Goal: Task Accomplishment & Management: Complete application form

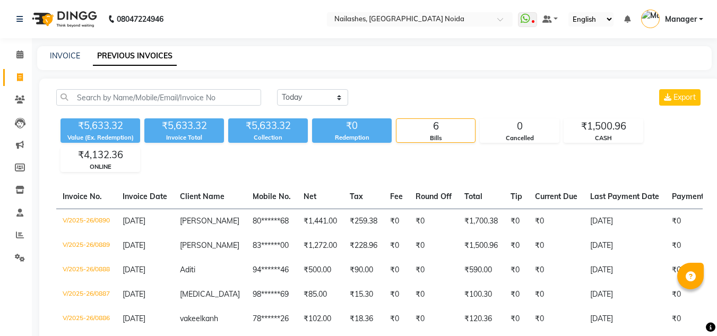
click at [50, 54] on link "INVOICE" at bounding box center [65, 56] width 30 height 10
select select "service"
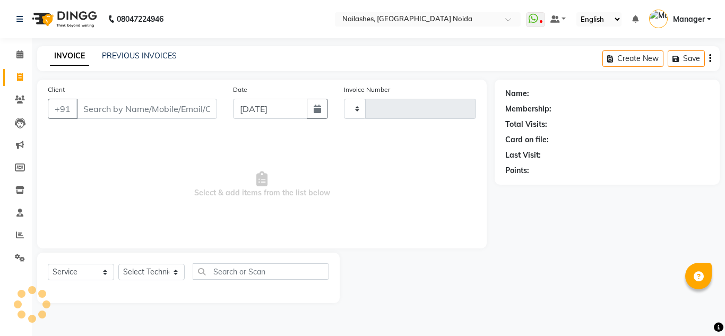
type input "0891"
select select "6068"
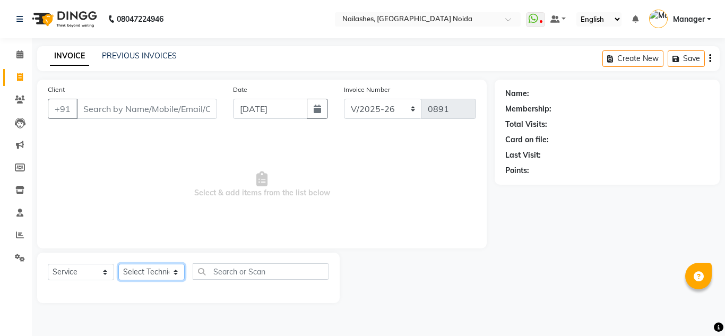
click at [157, 270] on select "Select Technician [PERSON_NAME] [PERSON_NAME] Lokito Manager [PERSON_NAME] [PER…" at bounding box center [151, 272] width 66 height 16
select select "86547"
click at [118, 264] on select "Select Technician [PERSON_NAME] [PERSON_NAME] Lokito Manager [PERSON_NAME] [PER…" at bounding box center [151, 272] width 66 height 16
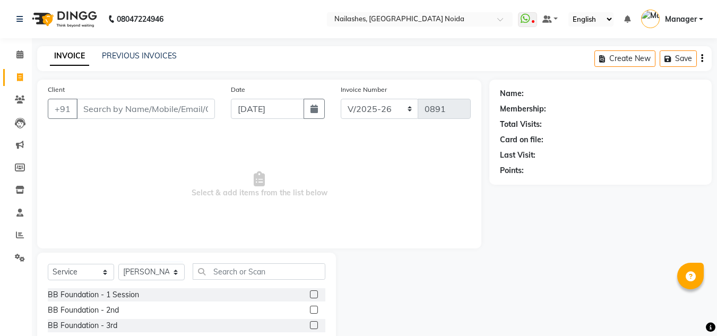
drag, startPoint x: 237, startPoint y: 261, endPoint x: 241, endPoint y: 267, distance: 6.7
click at [241, 267] on div "Select Service Product Membership Package Voucher Prepaid Gift Card Select Tech…" at bounding box center [186, 331] width 299 height 157
click at [241, 267] on input "text" at bounding box center [259, 271] width 133 height 16
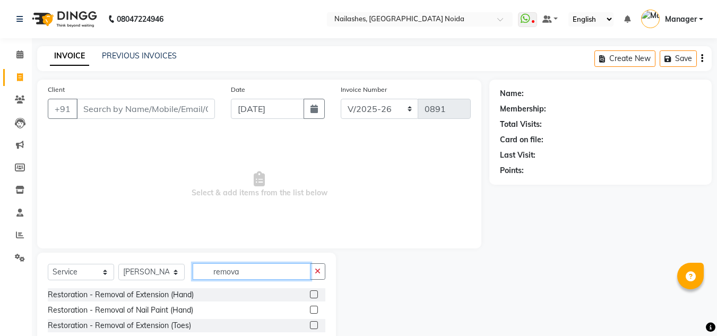
type input "remova"
click at [315, 292] on label at bounding box center [314, 294] width 8 height 8
click at [315, 292] on input "checkbox" at bounding box center [313, 295] width 7 height 7
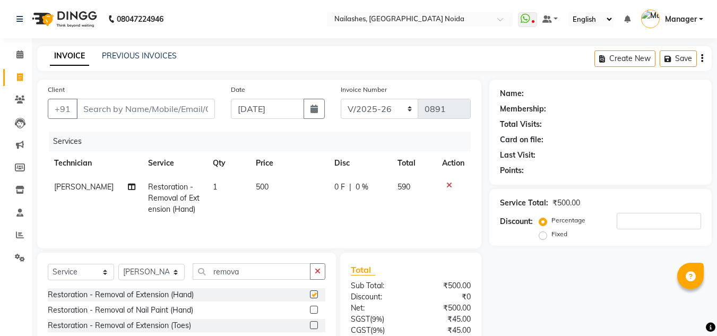
checkbox input "false"
click at [166, 269] on select "Select Technician [PERSON_NAME] [PERSON_NAME] Lokito Manager [PERSON_NAME] [PER…" at bounding box center [151, 272] width 66 height 16
select select "46557"
click at [118, 264] on select "Select Technician [PERSON_NAME] [PERSON_NAME] Lokito Manager [PERSON_NAME] [PER…" at bounding box center [151, 272] width 66 height 16
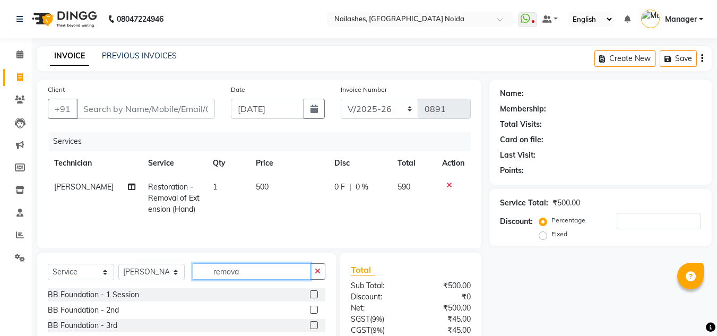
click at [270, 277] on input "remova" at bounding box center [252, 271] width 118 height 16
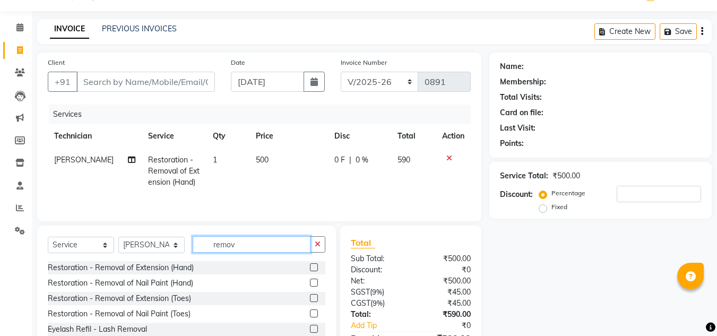
type input "remov"
click at [313, 270] on label at bounding box center [314, 267] width 8 height 8
click at [313, 270] on input "checkbox" at bounding box center [313, 267] width 7 height 7
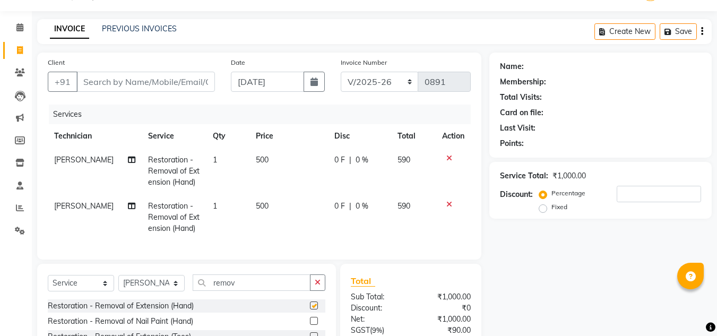
checkbox input "false"
click at [257, 163] on span "500" at bounding box center [262, 160] width 13 height 10
select select "86547"
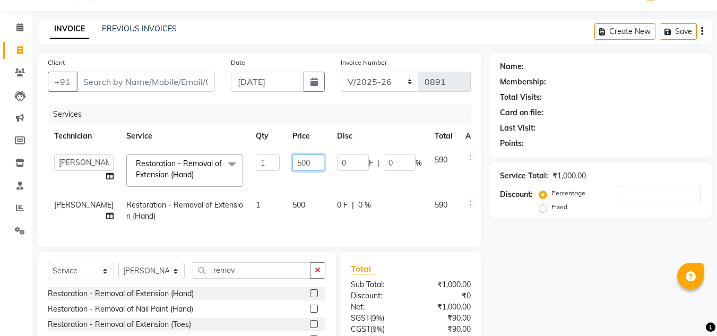
click at [293, 162] on input "500" at bounding box center [309, 163] width 32 height 16
type input "3"
type input "295"
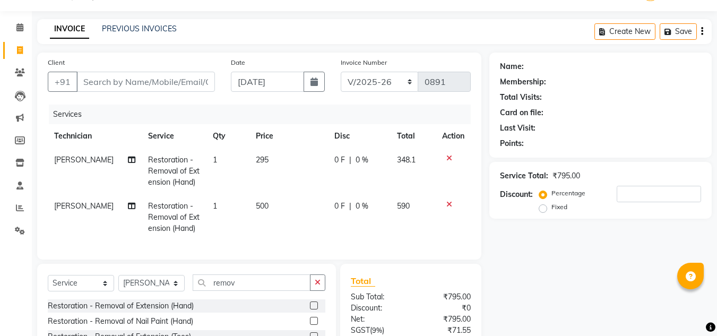
click at [301, 186] on td "295" at bounding box center [289, 171] width 79 height 46
select select "86547"
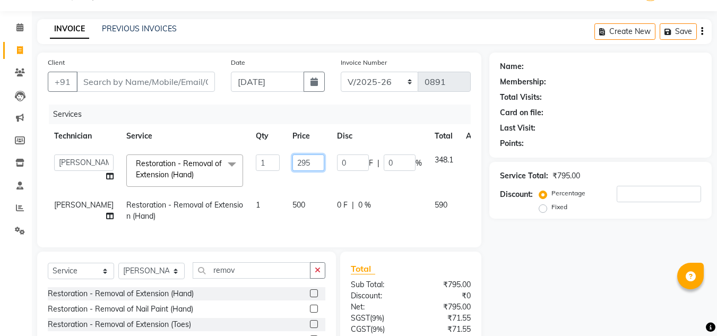
click at [293, 161] on input "295" at bounding box center [309, 163] width 32 height 16
type input "200"
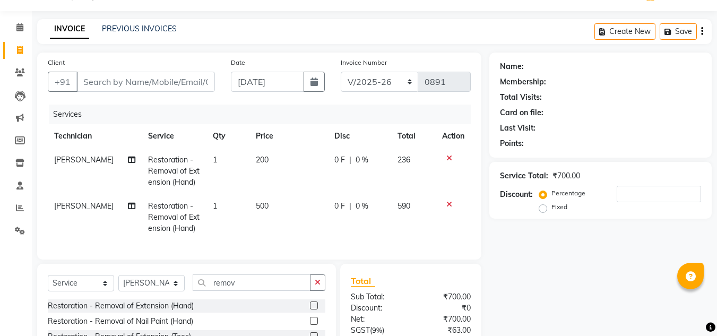
click at [312, 173] on tr "[PERSON_NAME] Restoration - Removal of Extension (Hand) 1 200 0 F | 0 % 236" at bounding box center [259, 171] width 423 height 46
click at [288, 168] on td "200" at bounding box center [289, 171] width 79 height 46
select select "86547"
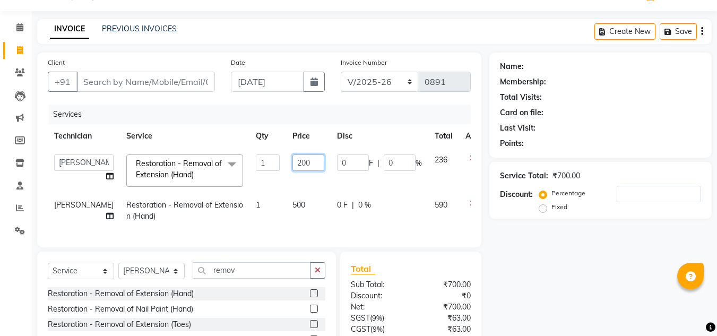
click at [293, 166] on input "200" at bounding box center [309, 163] width 32 height 16
type input "2"
type input "300"
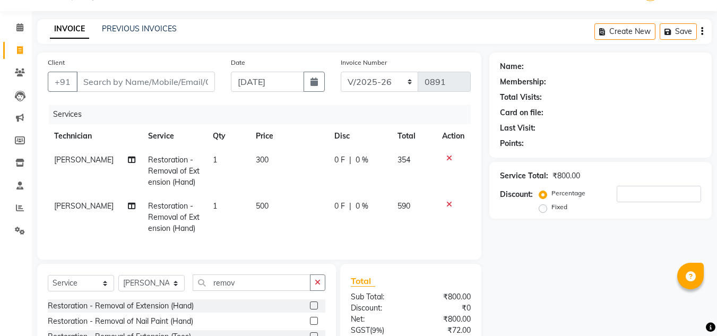
click at [377, 143] on th "Disc" at bounding box center [359, 136] width 63 height 24
click at [290, 168] on td "300" at bounding box center [289, 171] width 79 height 46
select select "86547"
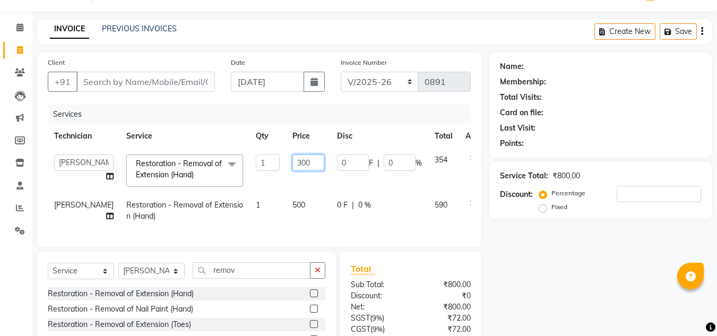
click at [294, 166] on input "300" at bounding box center [309, 163] width 32 height 16
type input "344"
click at [309, 173] on tr "[PERSON_NAME] [PERSON_NAME] Manager [PERSON_NAME] [PERSON_NAME] Restoration - R…" at bounding box center [271, 170] width 447 height 45
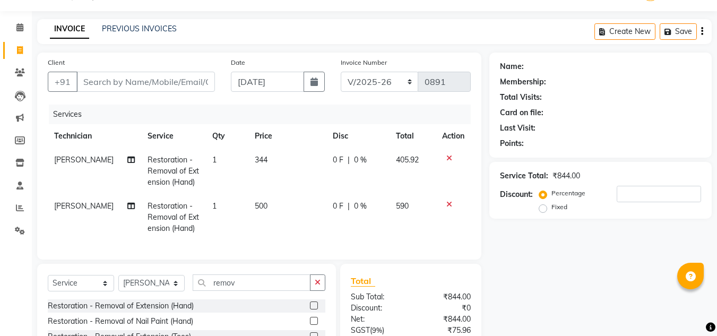
click at [284, 166] on td "344" at bounding box center [288, 171] width 78 height 46
select select "86547"
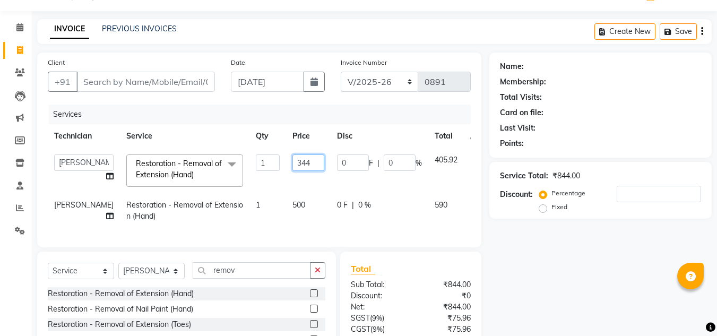
click at [295, 161] on input "344" at bounding box center [309, 163] width 32 height 16
type input "339"
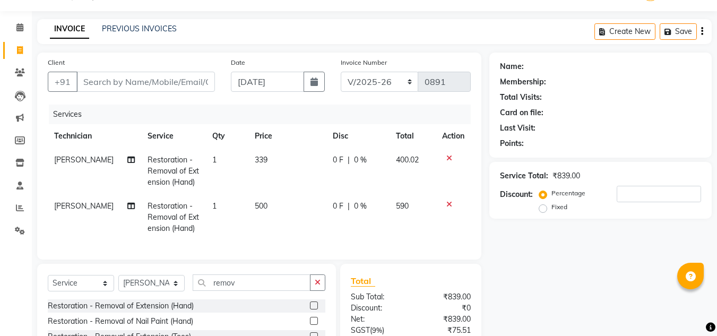
click at [320, 174] on tr "[PERSON_NAME] Restoration - Removal of Extension (Hand) 1 339 0 F | 0 % 400.02" at bounding box center [259, 171] width 423 height 46
click at [262, 205] on span "500" at bounding box center [261, 206] width 13 height 10
select select "46557"
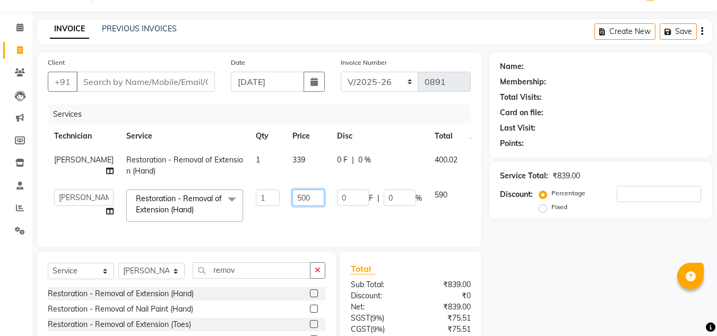
click at [293, 201] on input "500" at bounding box center [309, 198] width 32 height 16
type input "339"
click at [353, 175] on td "0 F | 0 %" at bounding box center [380, 165] width 98 height 35
select select "86547"
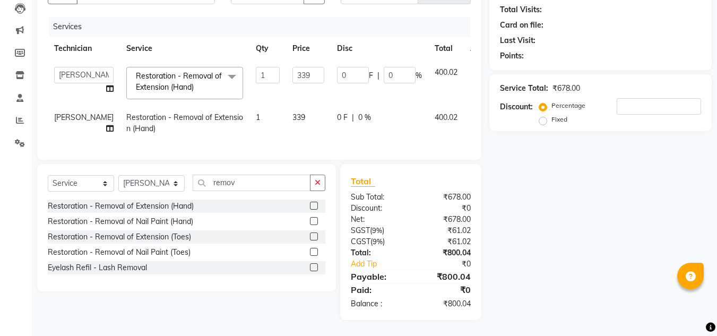
scroll to position [0, 0]
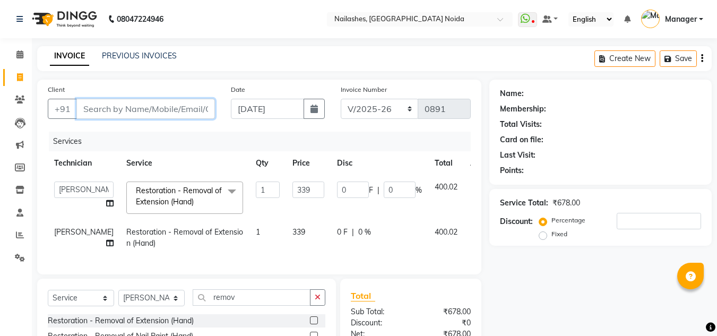
click at [144, 115] on input "Client" at bounding box center [145, 109] width 139 height 20
click at [117, 109] on input "Client" at bounding box center [145, 109] width 139 height 20
click at [158, 110] on input "Client" at bounding box center [145, 109] width 139 height 20
click at [131, 105] on input "Client" at bounding box center [145, 109] width 139 height 20
click at [143, 110] on input "Client" at bounding box center [145, 109] width 139 height 20
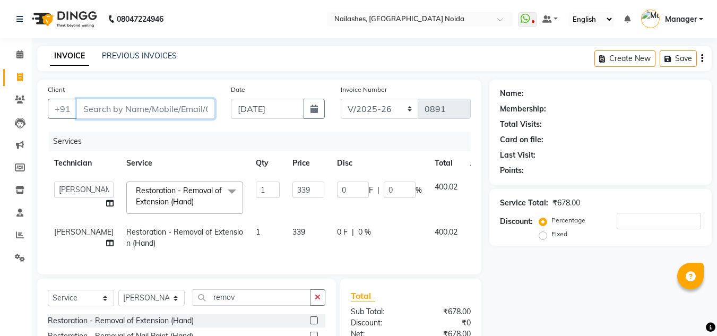
click at [89, 100] on input "Client" at bounding box center [145, 109] width 139 height 20
click at [102, 104] on input "Client" at bounding box center [145, 109] width 139 height 20
type input "9"
type input "0"
type input "9911412233"
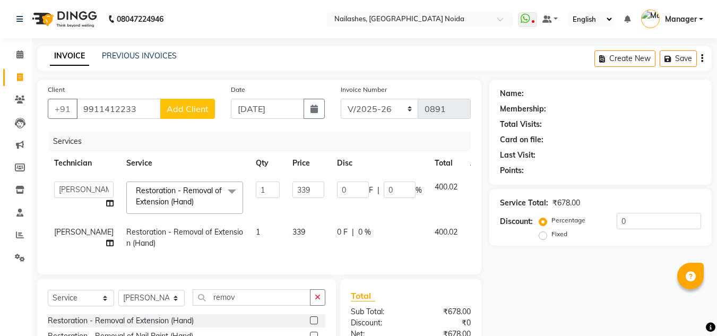
click at [191, 106] on span "Add Client" at bounding box center [188, 109] width 42 height 11
select select "21"
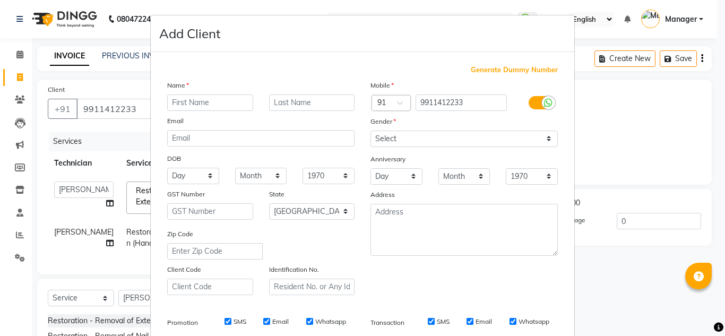
click at [179, 102] on input "text" at bounding box center [210, 103] width 86 height 16
type input "Rina"
type input "Tripathi"
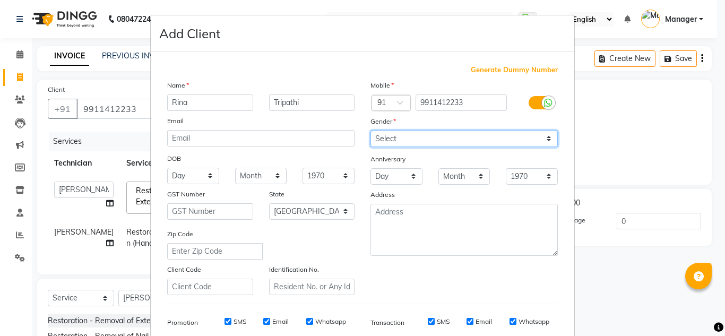
click at [437, 135] on select "Select [DEMOGRAPHIC_DATA] [DEMOGRAPHIC_DATA] Other Prefer Not To Say" at bounding box center [464, 139] width 187 height 16
select select "[DEMOGRAPHIC_DATA]"
click at [371, 131] on select "Select [DEMOGRAPHIC_DATA] [DEMOGRAPHIC_DATA] Other Prefer Not To Say" at bounding box center [464, 139] width 187 height 16
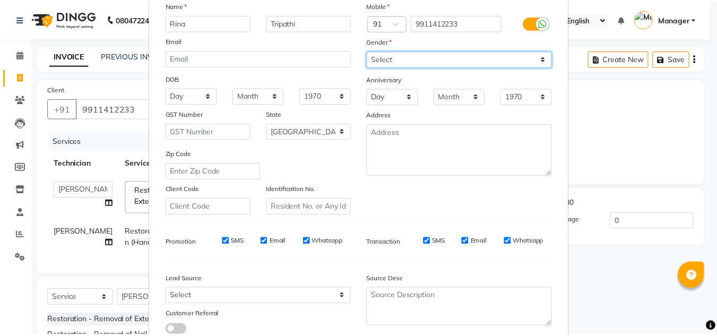
scroll to position [154, 0]
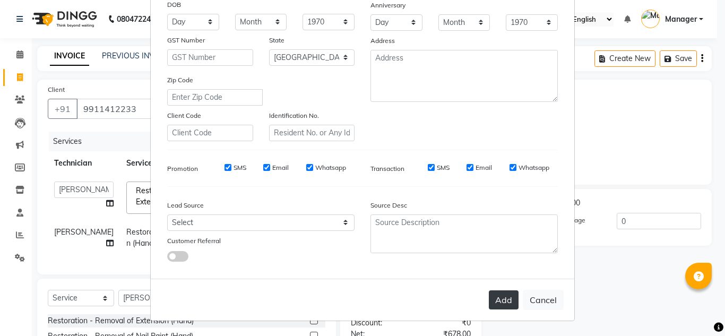
click at [493, 295] on button "Add" at bounding box center [504, 299] width 30 height 19
click at [493, 295] on div "Add Cancel" at bounding box center [363, 300] width 424 height 42
type input "99******33"
select select
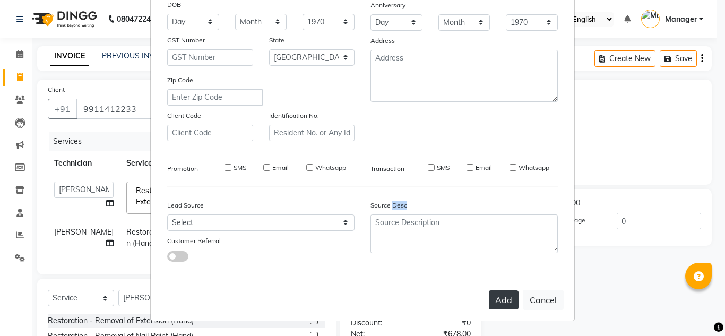
select select
select select "null"
select select
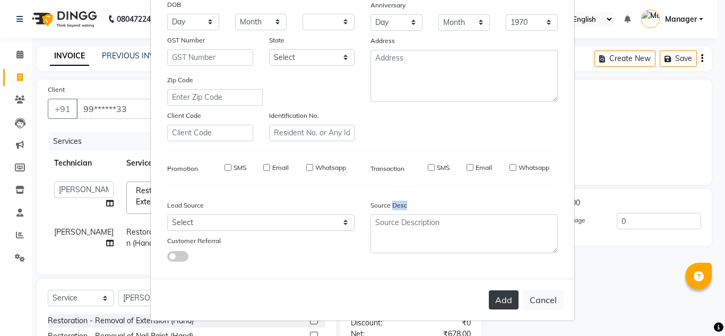
select select
checkbox input "false"
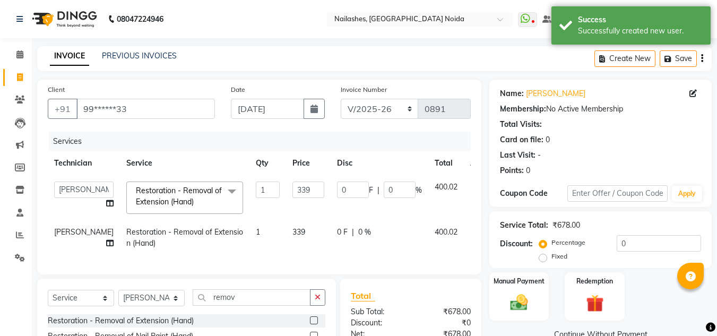
scroll to position [123, 0]
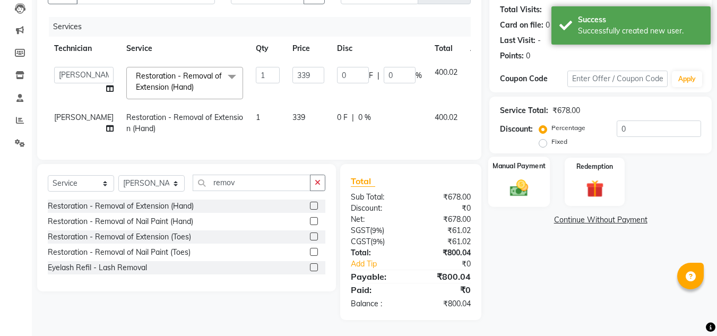
click at [527, 186] on img at bounding box center [520, 187] width 30 height 21
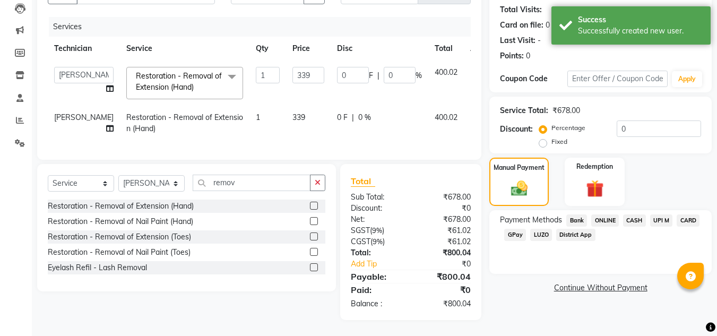
click at [598, 217] on span "ONLINE" at bounding box center [606, 221] width 28 height 12
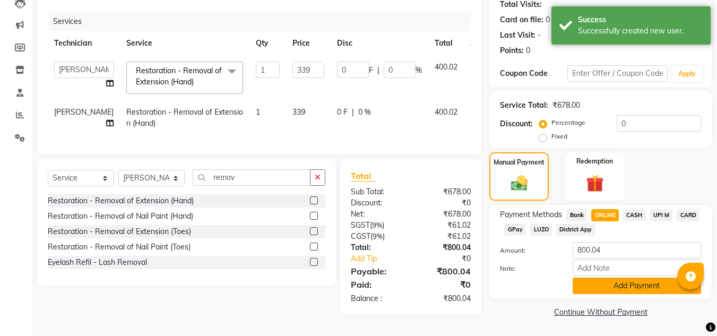
click at [626, 285] on button "Add Payment" at bounding box center [637, 286] width 129 height 16
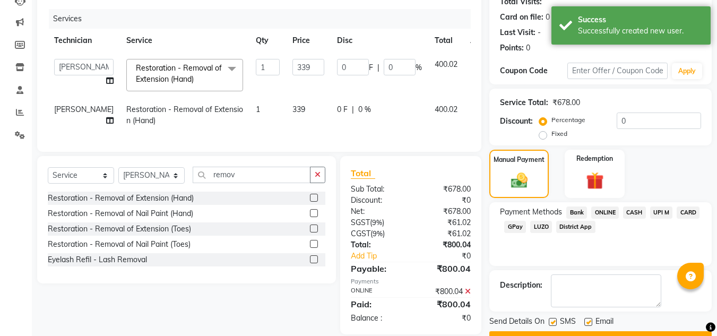
scroll to position [150, 0]
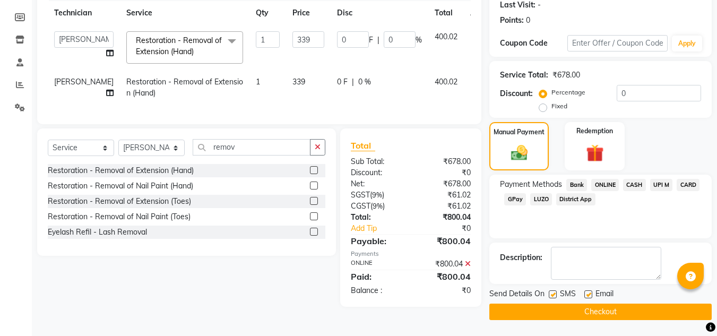
click at [592, 314] on button "Checkout" at bounding box center [601, 312] width 223 height 16
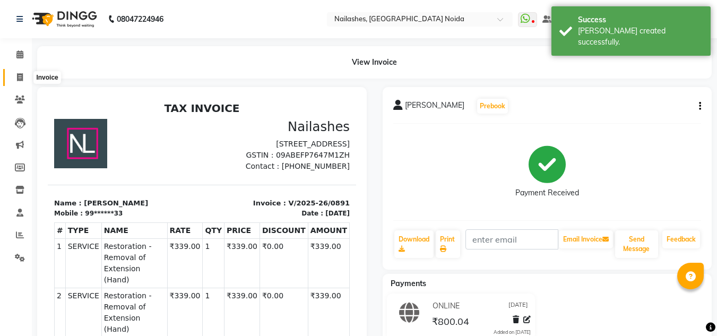
click at [12, 77] on span at bounding box center [20, 78] width 19 height 12
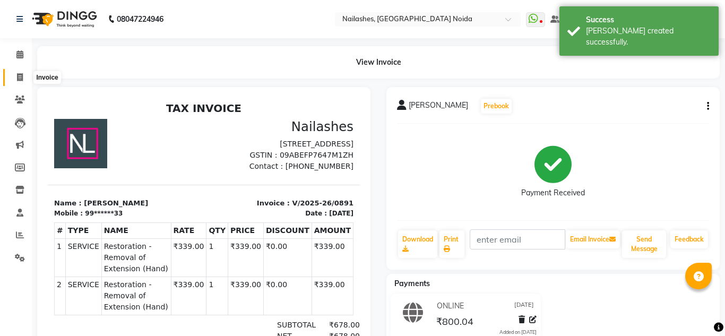
select select "6068"
select select "service"
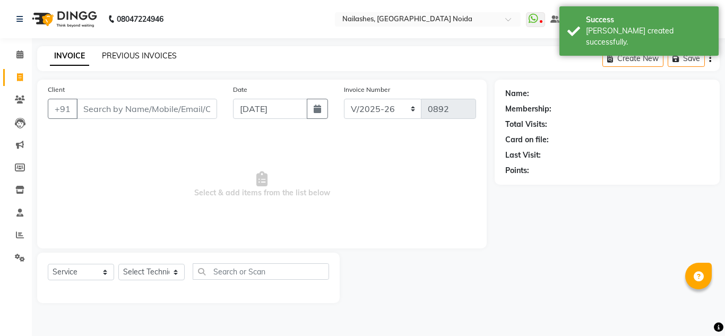
click at [121, 55] on link "PREVIOUS INVOICES" at bounding box center [139, 56] width 75 height 10
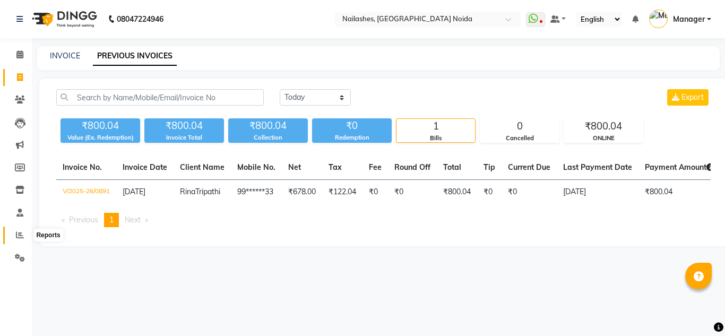
click at [17, 231] on icon at bounding box center [20, 235] width 8 height 8
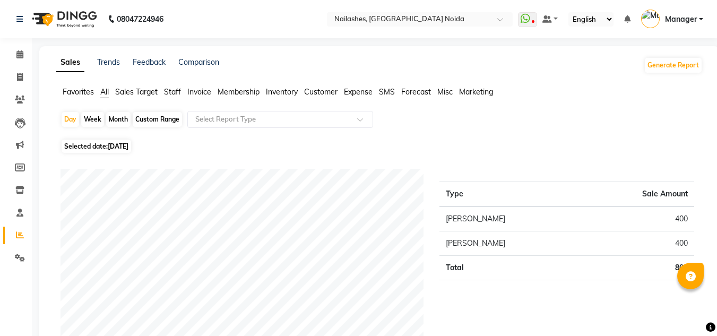
click at [172, 90] on span "Staff" at bounding box center [172, 92] width 17 height 10
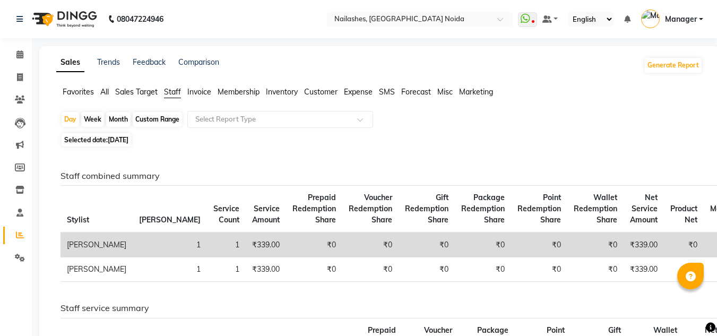
click at [145, 123] on div "Custom Range" at bounding box center [157, 119] width 49 height 15
select select "9"
select select "2025"
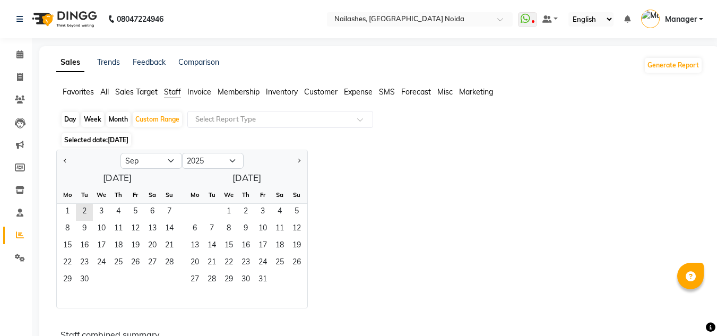
click at [61, 161] on div at bounding box center [89, 160] width 64 height 17
click at [61, 161] on button "Previous month" at bounding box center [65, 160] width 8 height 17
select select "8"
click at [136, 211] on span "1" at bounding box center [135, 212] width 17 height 17
click at [170, 275] on span "31" at bounding box center [169, 280] width 17 height 17
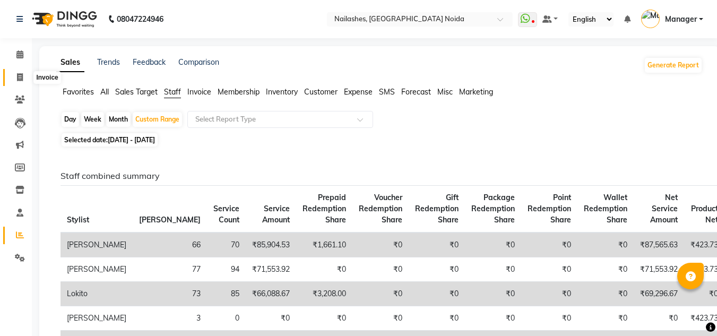
click at [27, 81] on span at bounding box center [20, 78] width 19 height 12
select select "service"
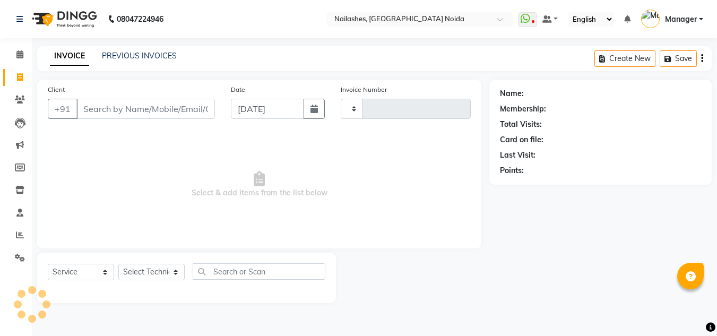
type input "0892"
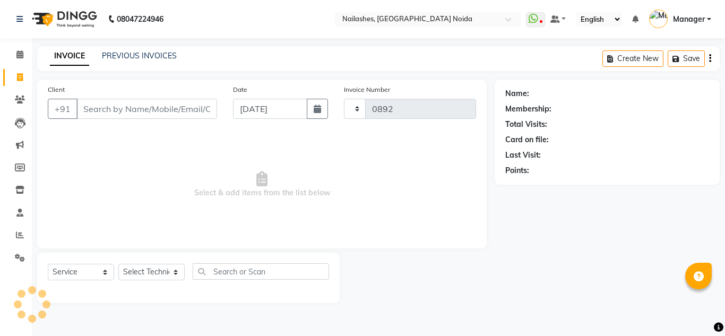
select select "6068"
